Goal: Register for event/course

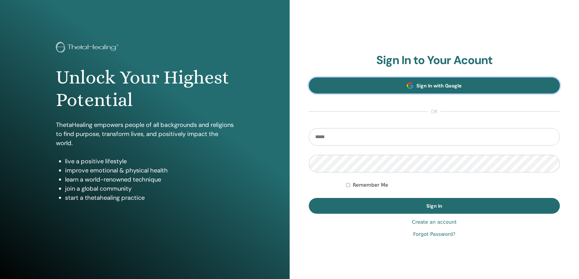
click at [417, 85] on span "Sign In with Google" at bounding box center [438, 86] width 45 height 6
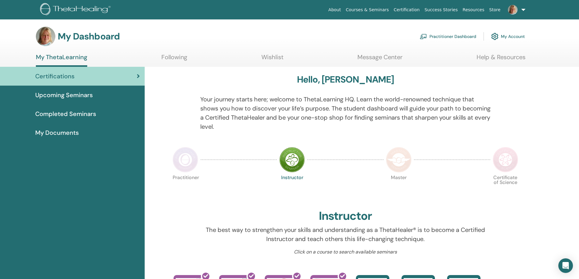
click at [96, 102] on link "Upcoming Seminars" at bounding box center [72, 95] width 145 height 19
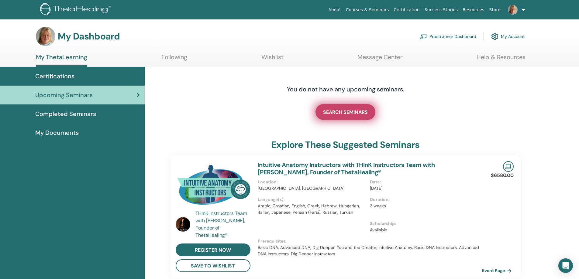
click at [360, 114] on span "SEARCH SEMINARS" at bounding box center [345, 112] width 45 height 6
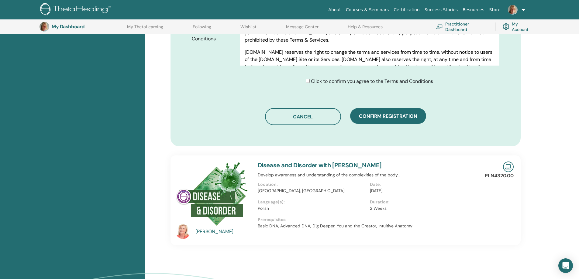
scroll to position [333, 0]
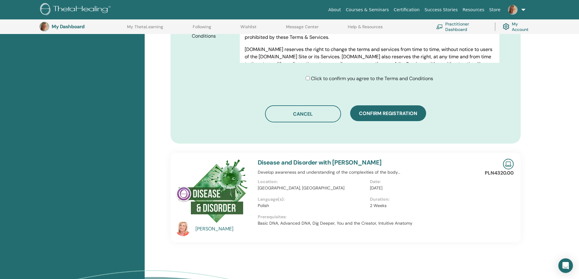
click at [388, 114] on span "Confirm registration" at bounding box center [388, 113] width 58 height 6
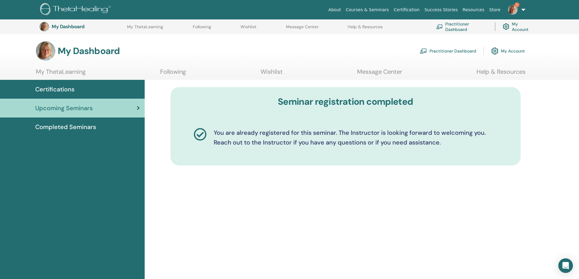
scroll to position [205, 0]
